Goal: Use online tool/utility: Utilize a website feature to perform a specific function

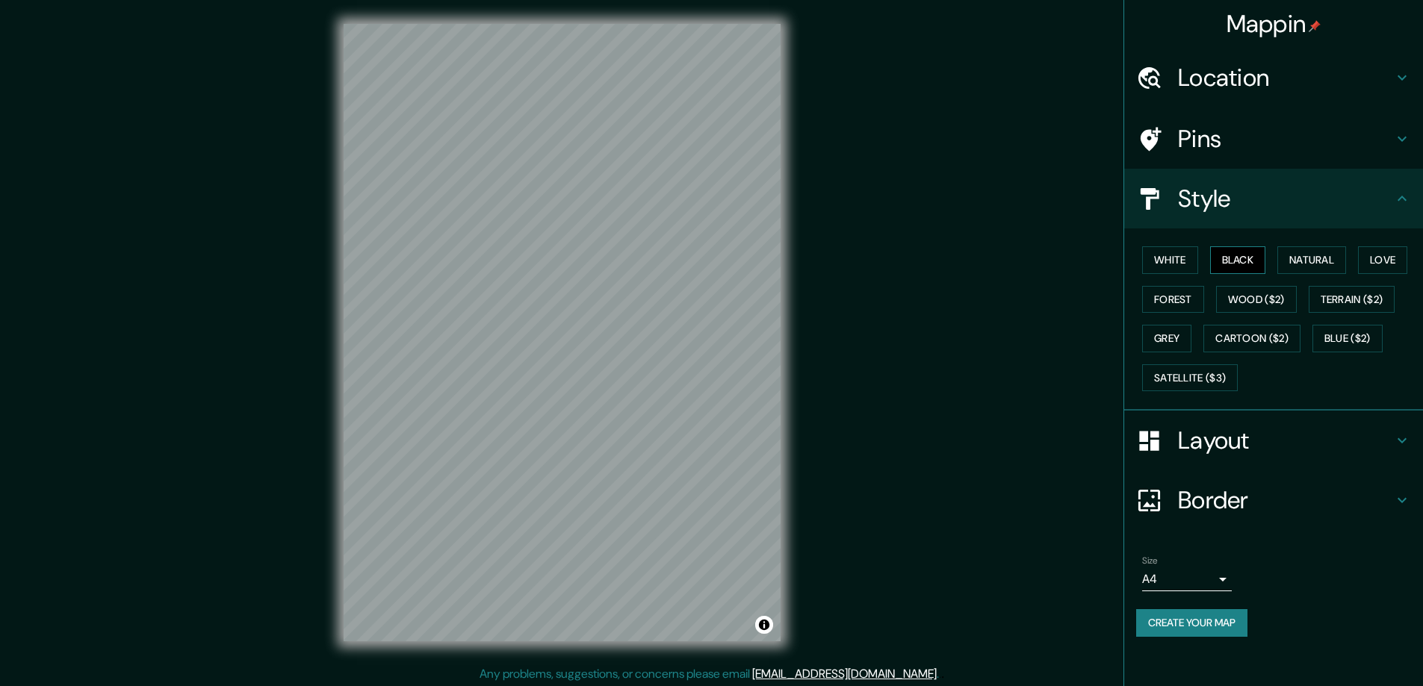
click at [1237, 258] on button "Black" at bounding box center [1238, 260] width 56 height 28
click at [1213, 439] on h4 "Layout" at bounding box center [1285, 441] width 215 height 30
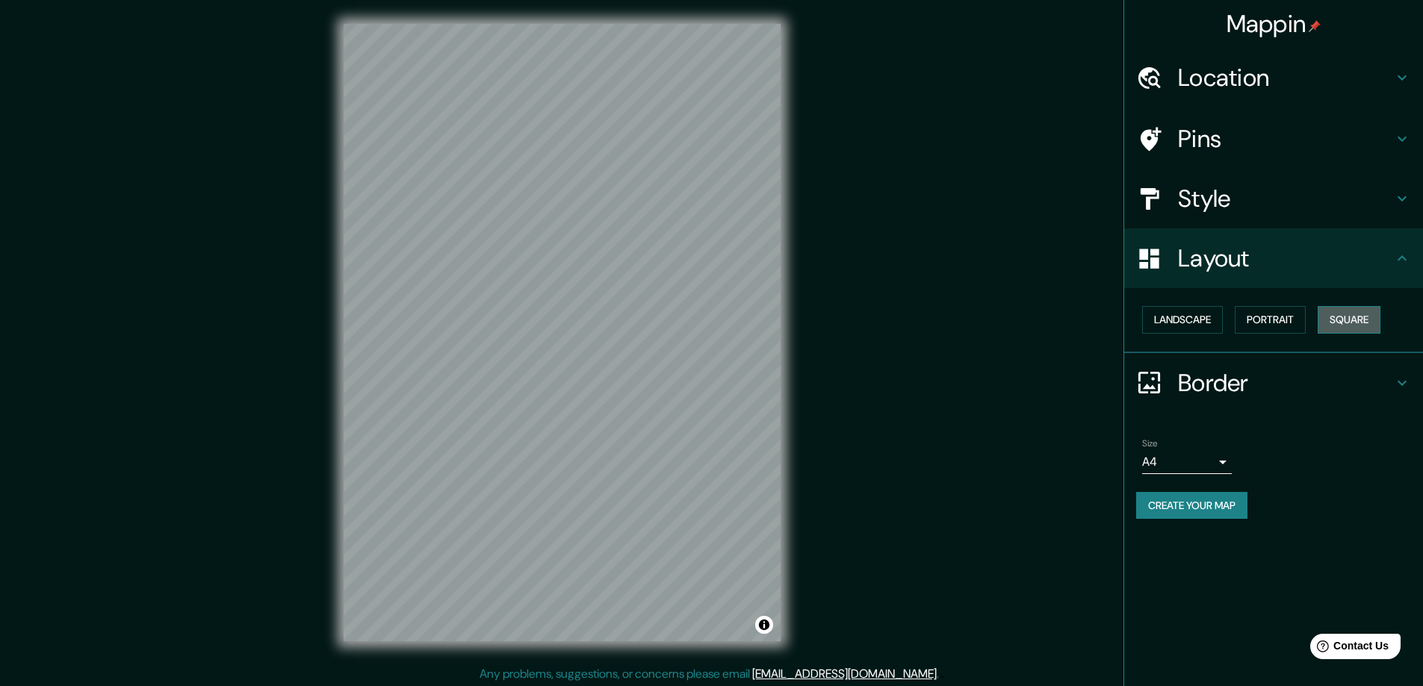
click at [1349, 320] on button "Square" at bounding box center [1348, 320] width 63 height 28
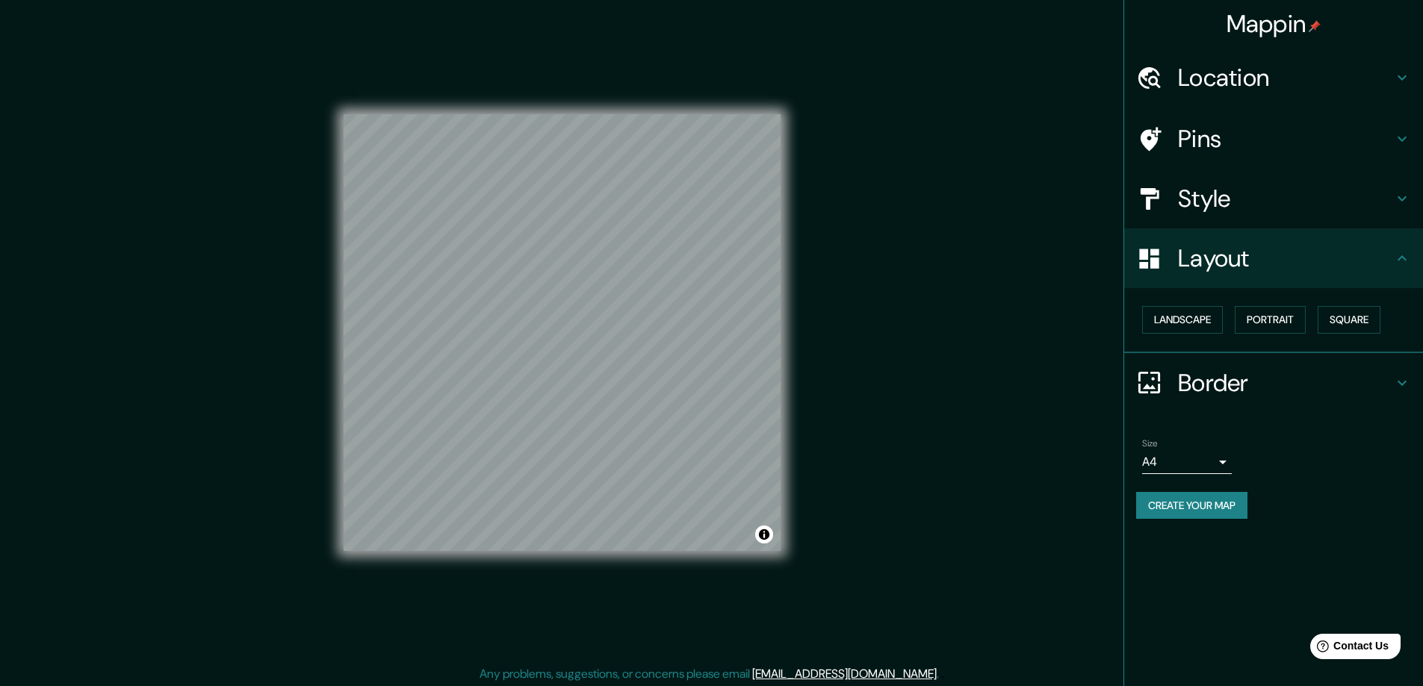
click at [1222, 460] on body "Mappin Location Pins Style Layout Landscape Portrait Square Border Choose a bor…" at bounding box center [711, 343] width 1423 height 686
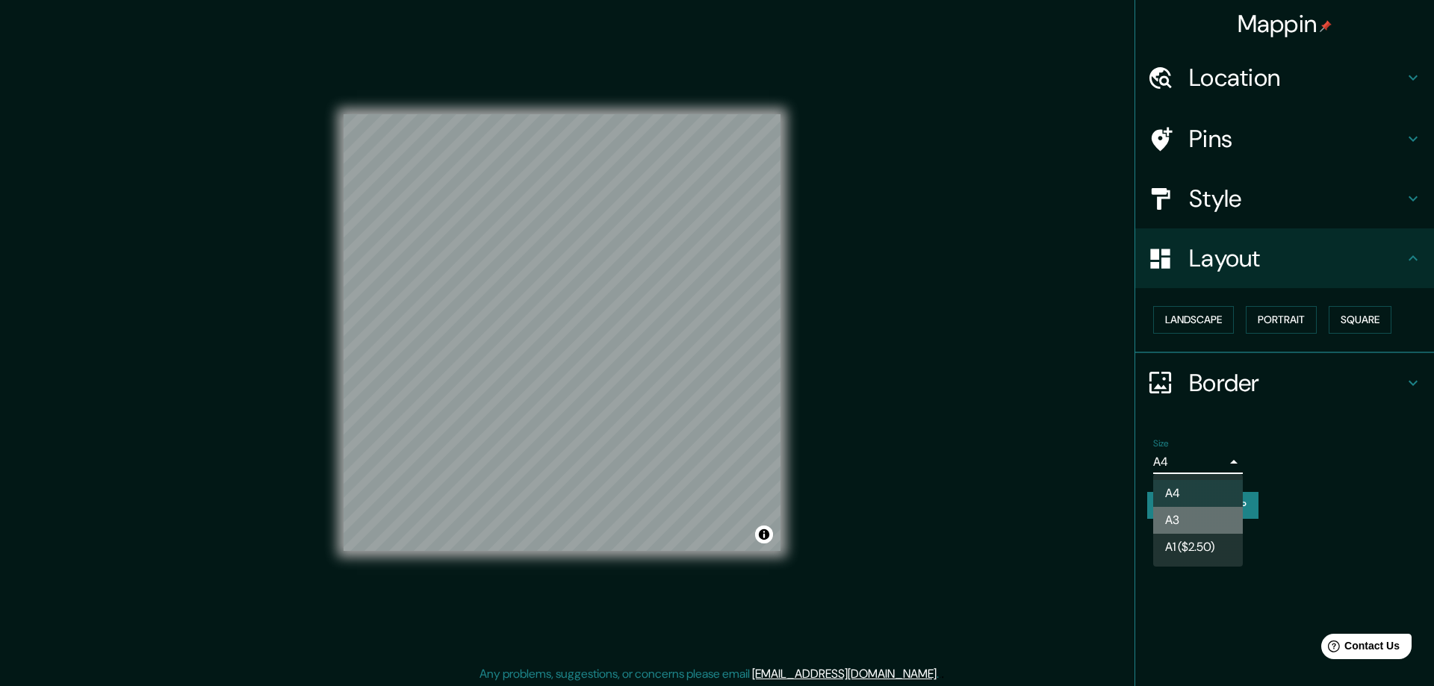
click at [1175, 518] on li "A3" at bounding box center [1198, 520] width 90 height 27
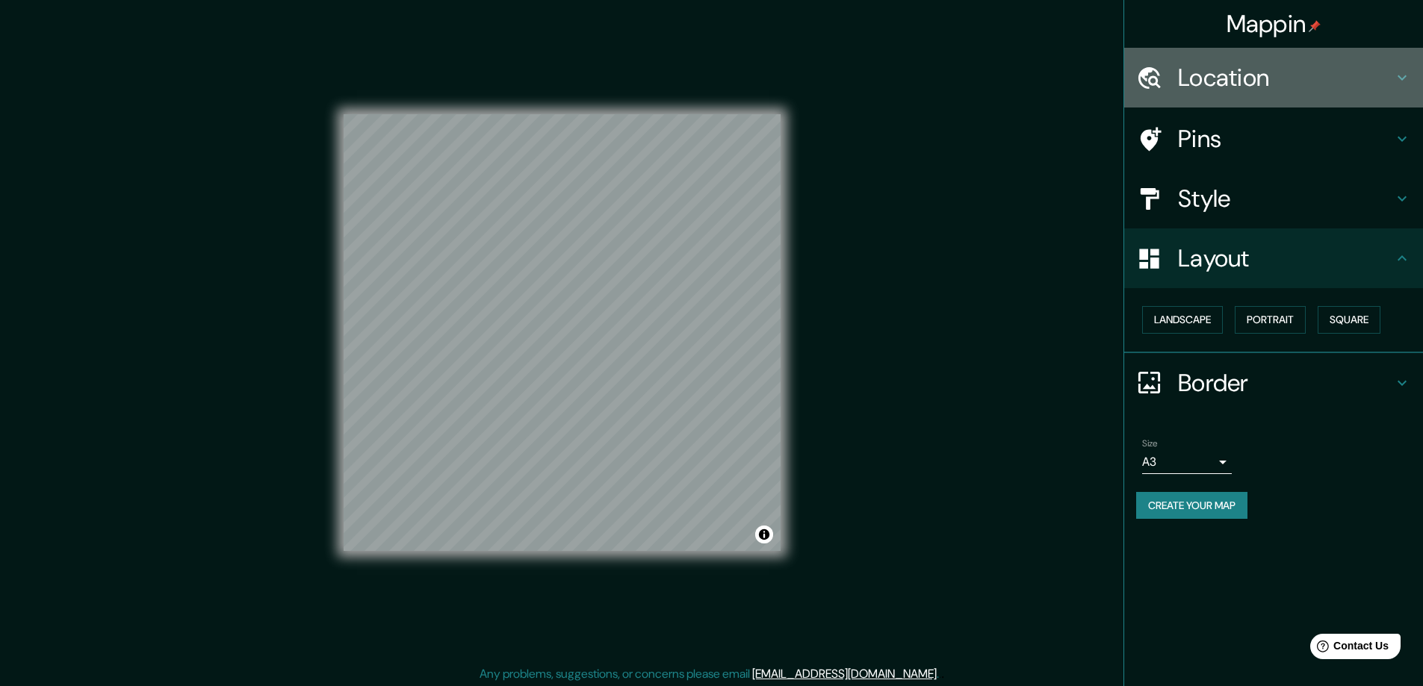
click at [1183, 72] on h4 "Location" at bounding box center [1285, 78] width 215 height 30
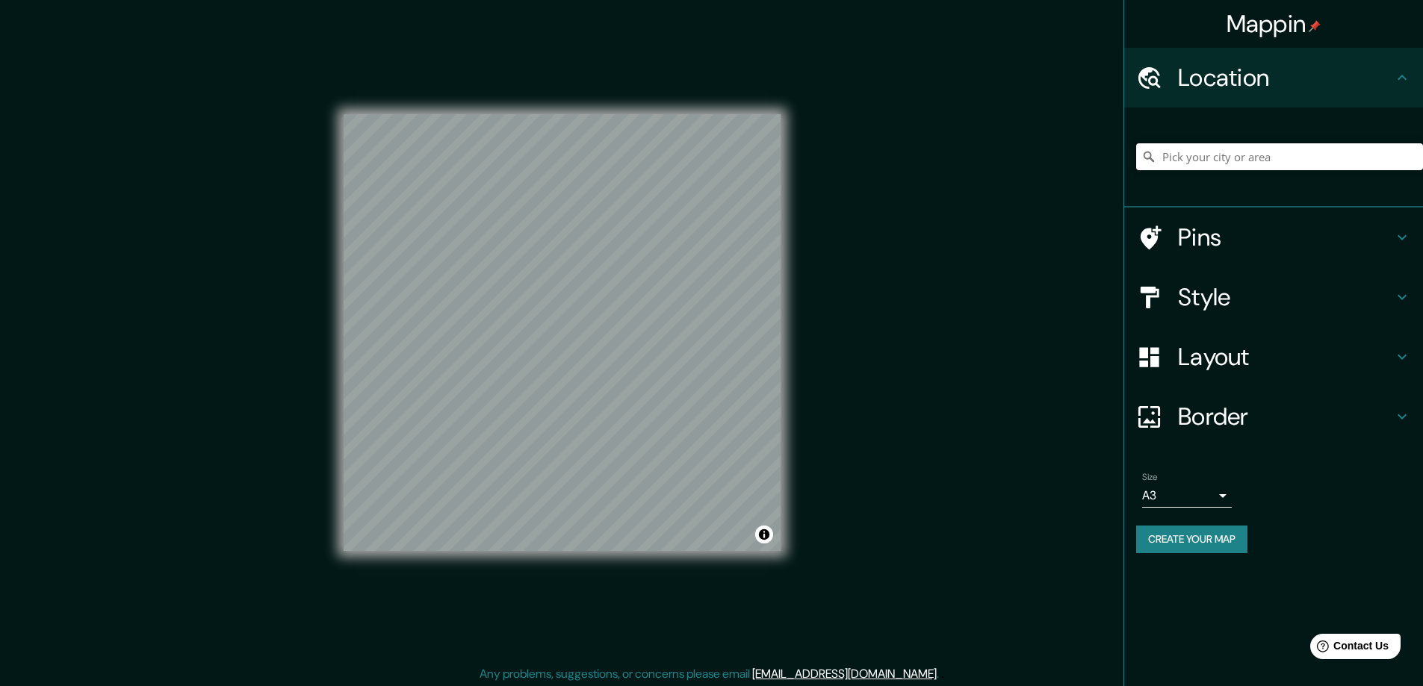
paste input "[STREET_ADDRESS] [GEOGRAPHIC_DATA], A86RY94"
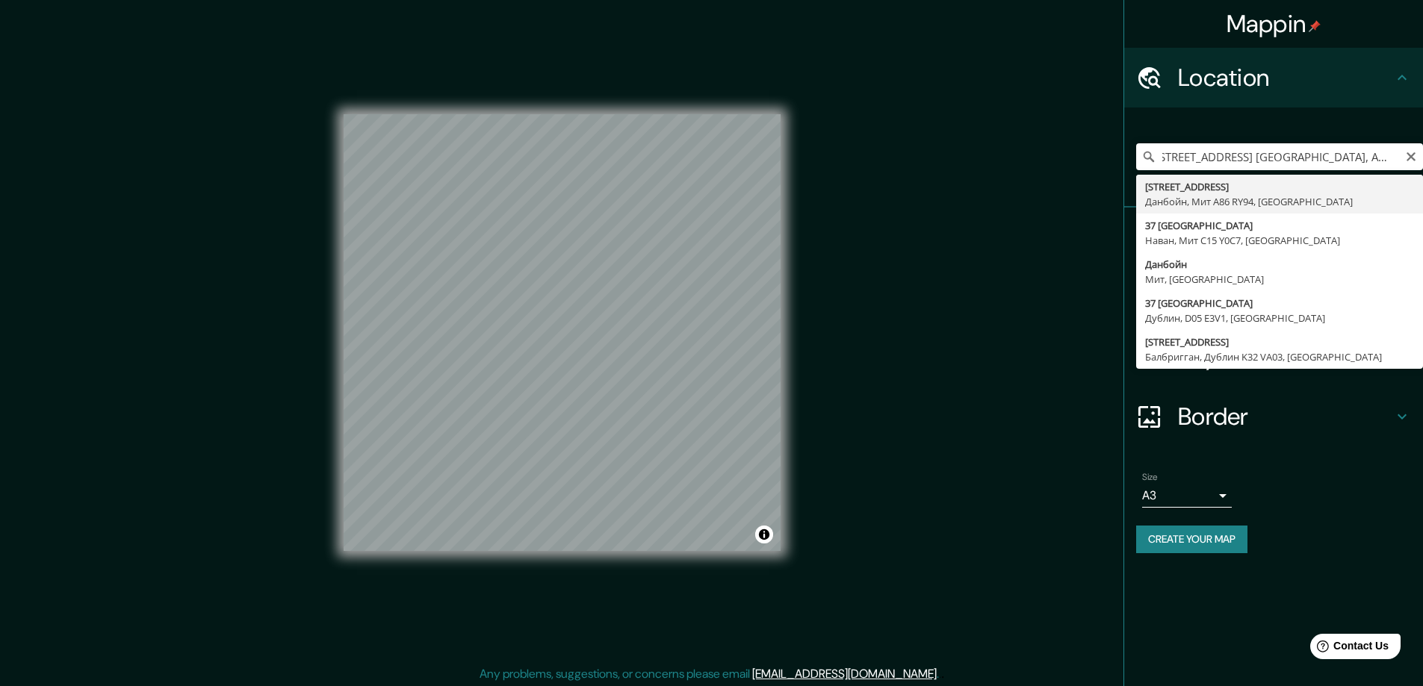
type input "[STREET_ADDRESS]"
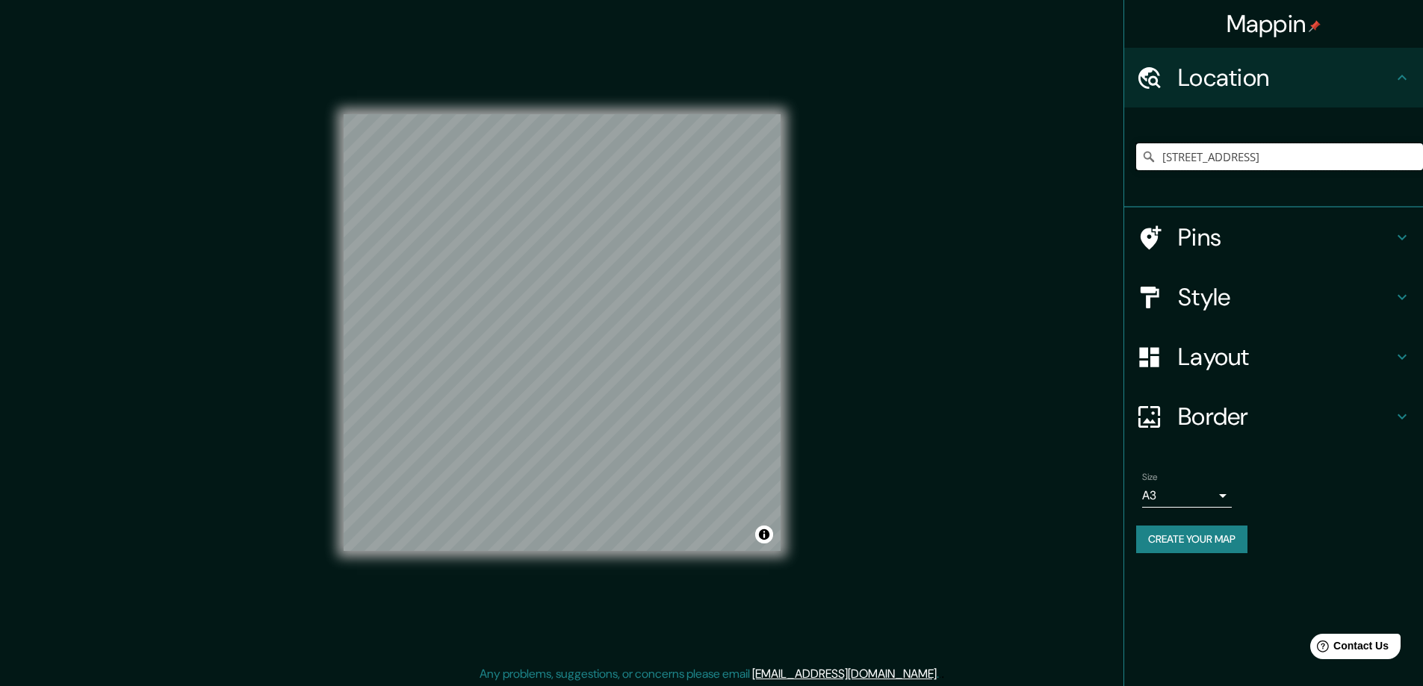
scroll to position [0, 0]
click at [1148, 533] on button "Create your map" at bounding box center [1191, 540] width 111 height 28
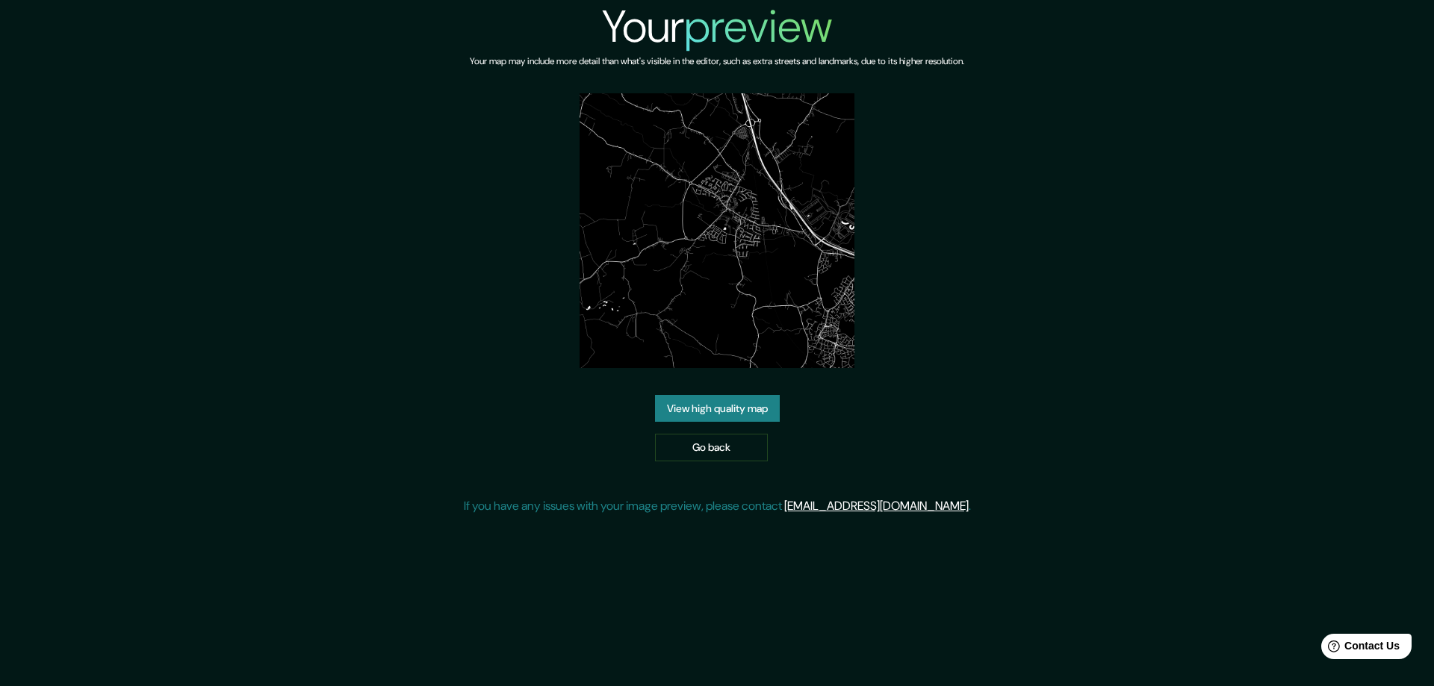
click at [694, 405] on link "View high quality map" at bounding box center [717, 409] width 125 height 28
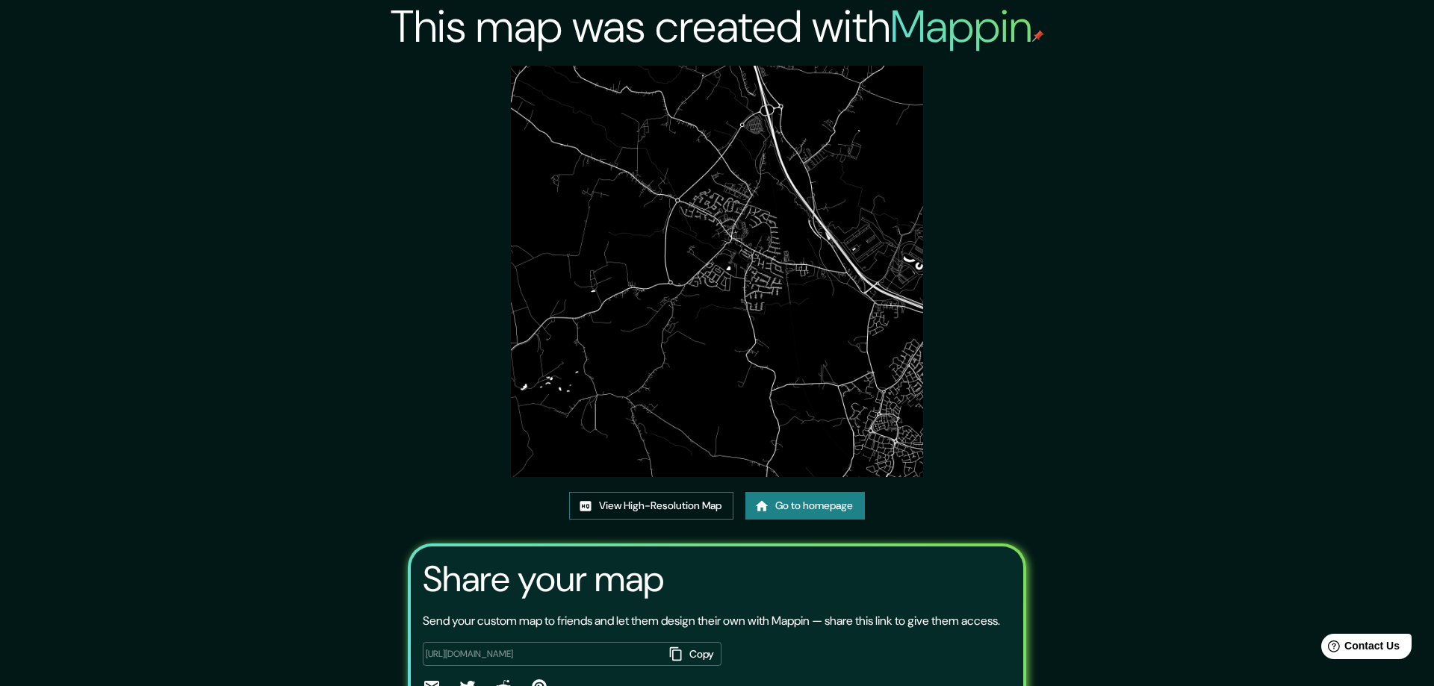
click at [603, 500] on link "View High-Resolution Map" at bounding box center [651, 506] width 164 height 28
click at [815, 500] on link "Go to homepage" at bounding box center [799, 506] width 119 height 28
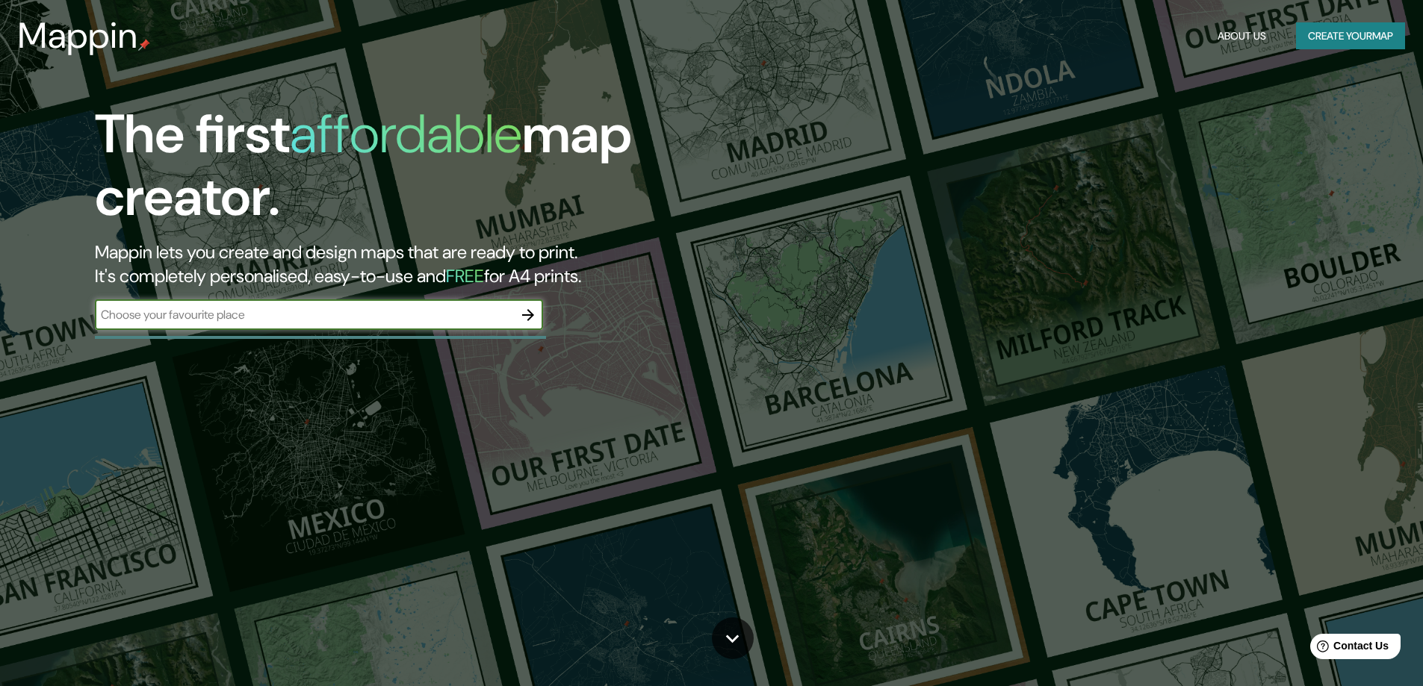
click at [529, 311] on icon "button" at bounding box center [528, 315] width 12 height 12
